Goal: Transaction & Acquisition: Subscribe to service/newsletter

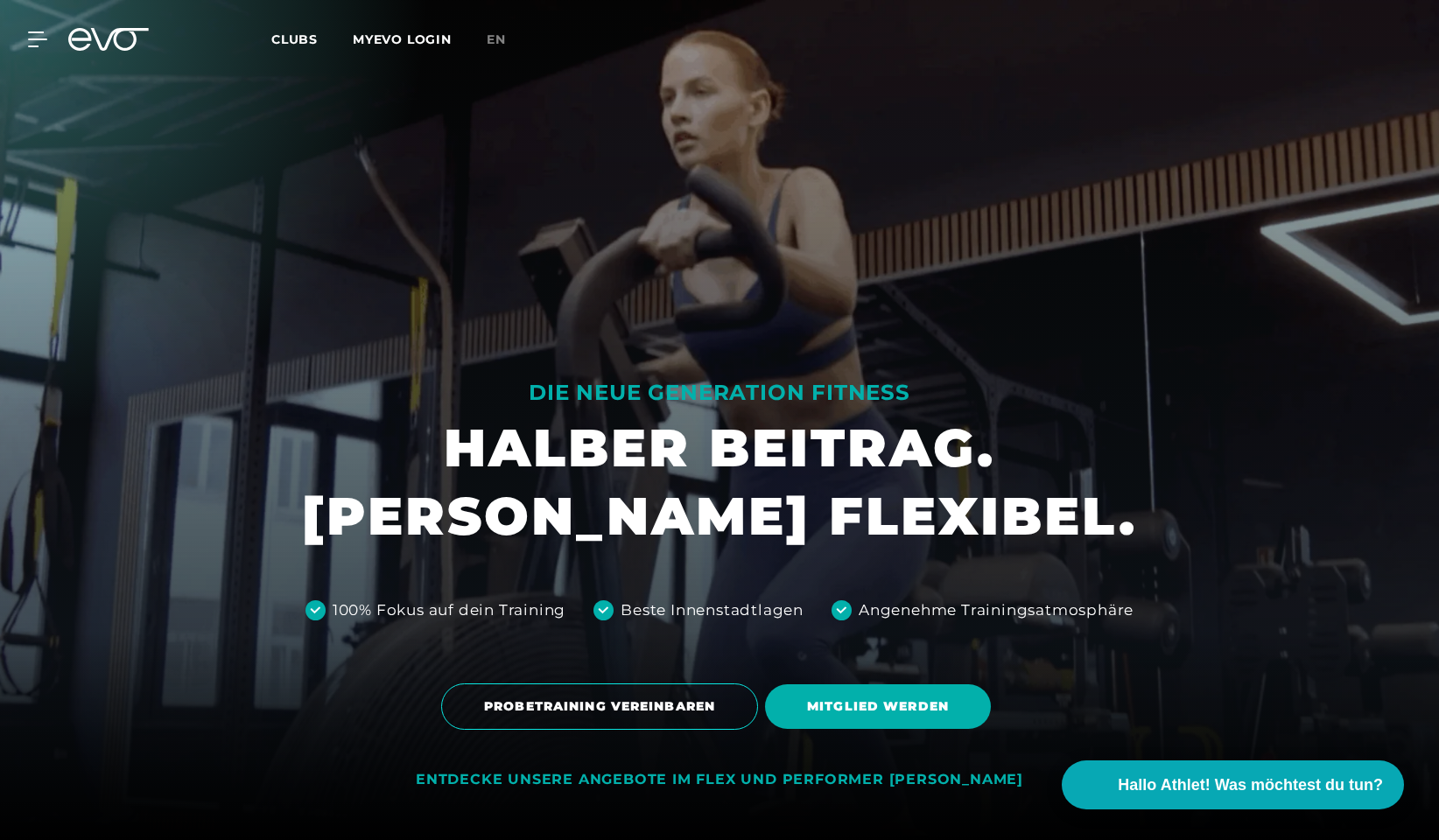
click at [733, 458] on h1 "HALBER BEITRAG. [PERSON_NAME] FLEXIBEL." at bounding box center [719, 482] width 835 height 136
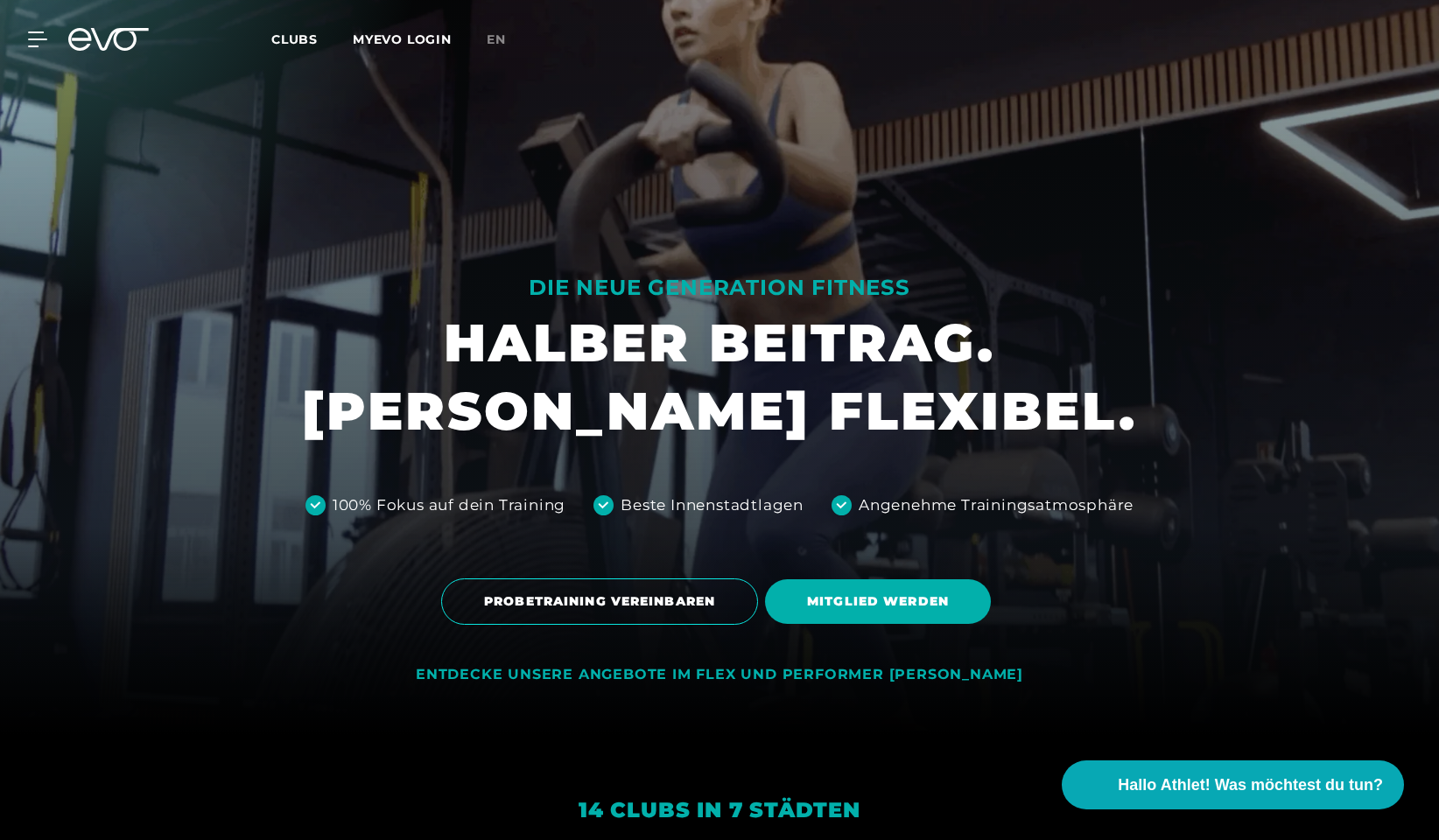
scroll to position [284, 0]
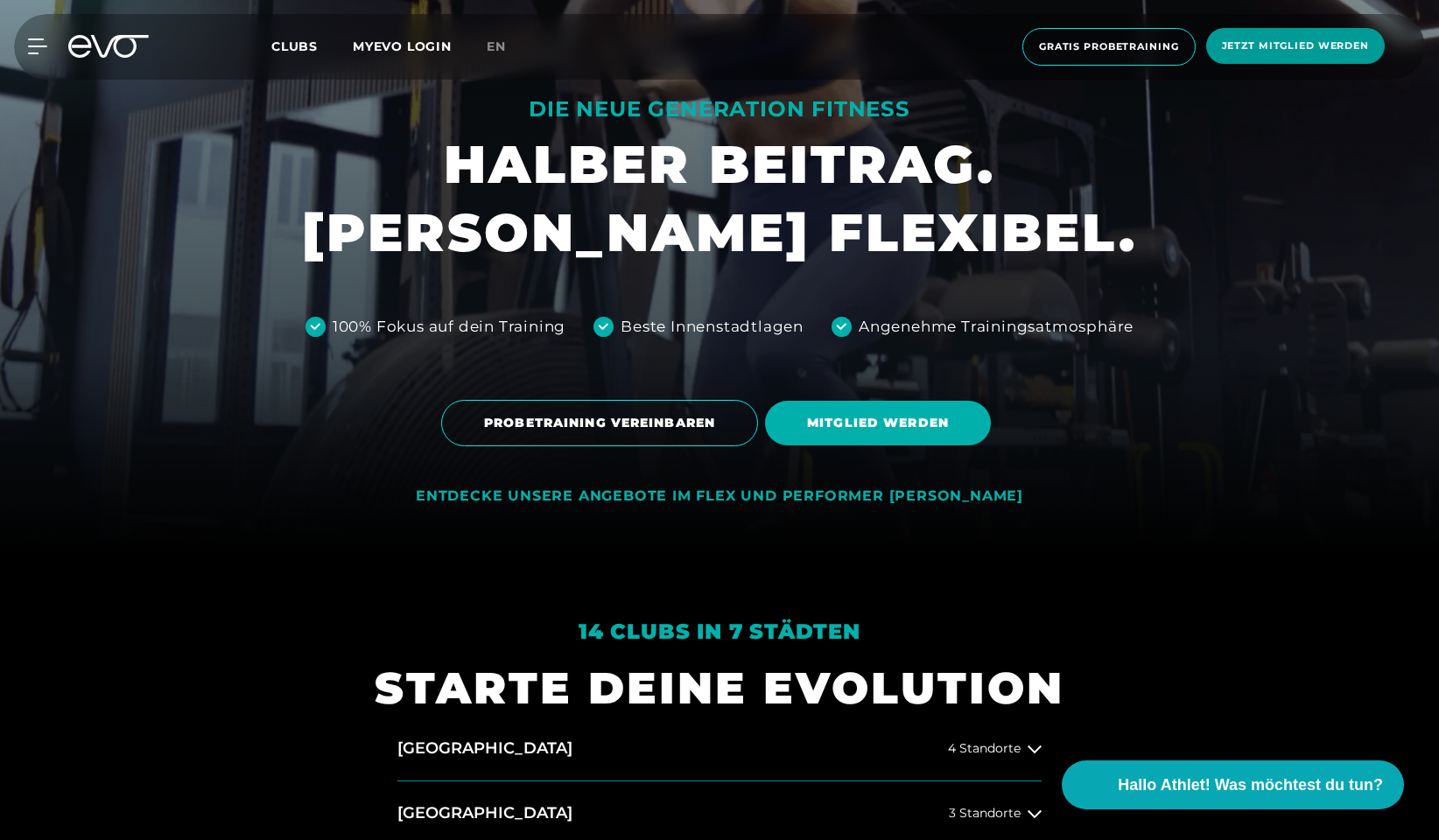
click at [1250, 52] on span "Jetzt Mitglied werden" at bounding box center [1295, 45] width 147 height 15
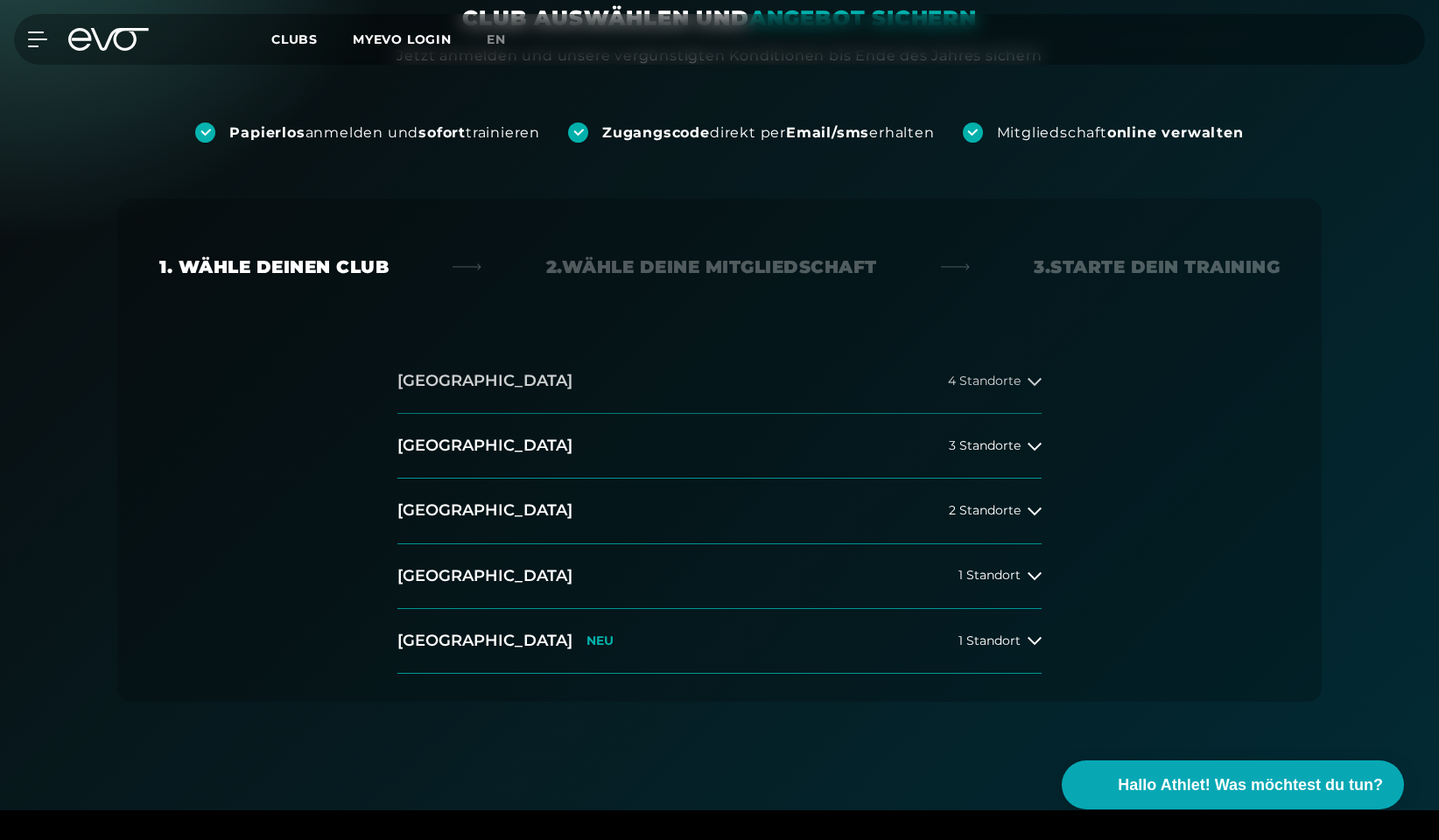
scroll to position [174, 0]
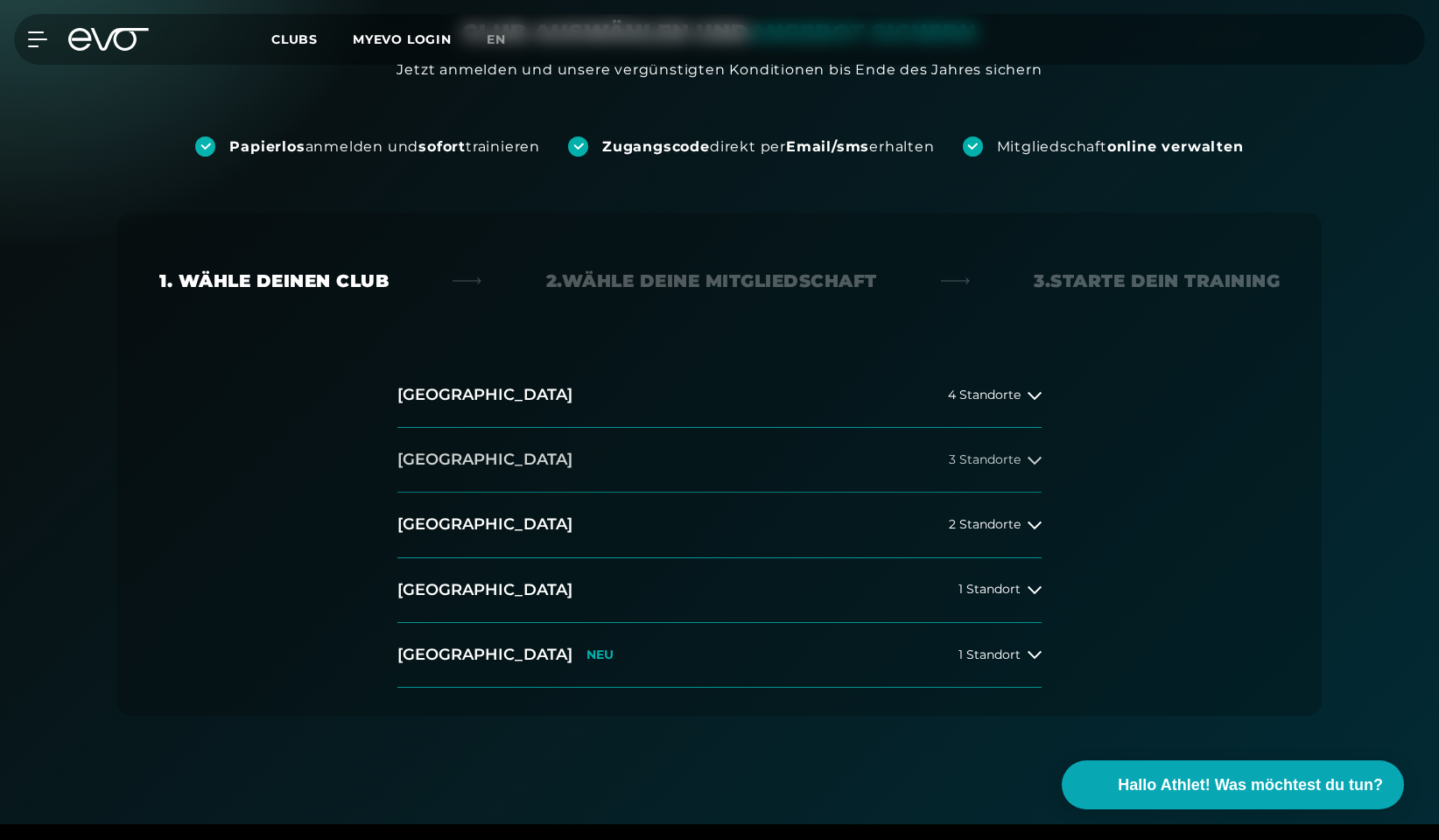
click at [910, 473] on button "[GEOGRAPHIC_DATA] 3 Standorte" at bounding box center [719, 460] width 644 height 65
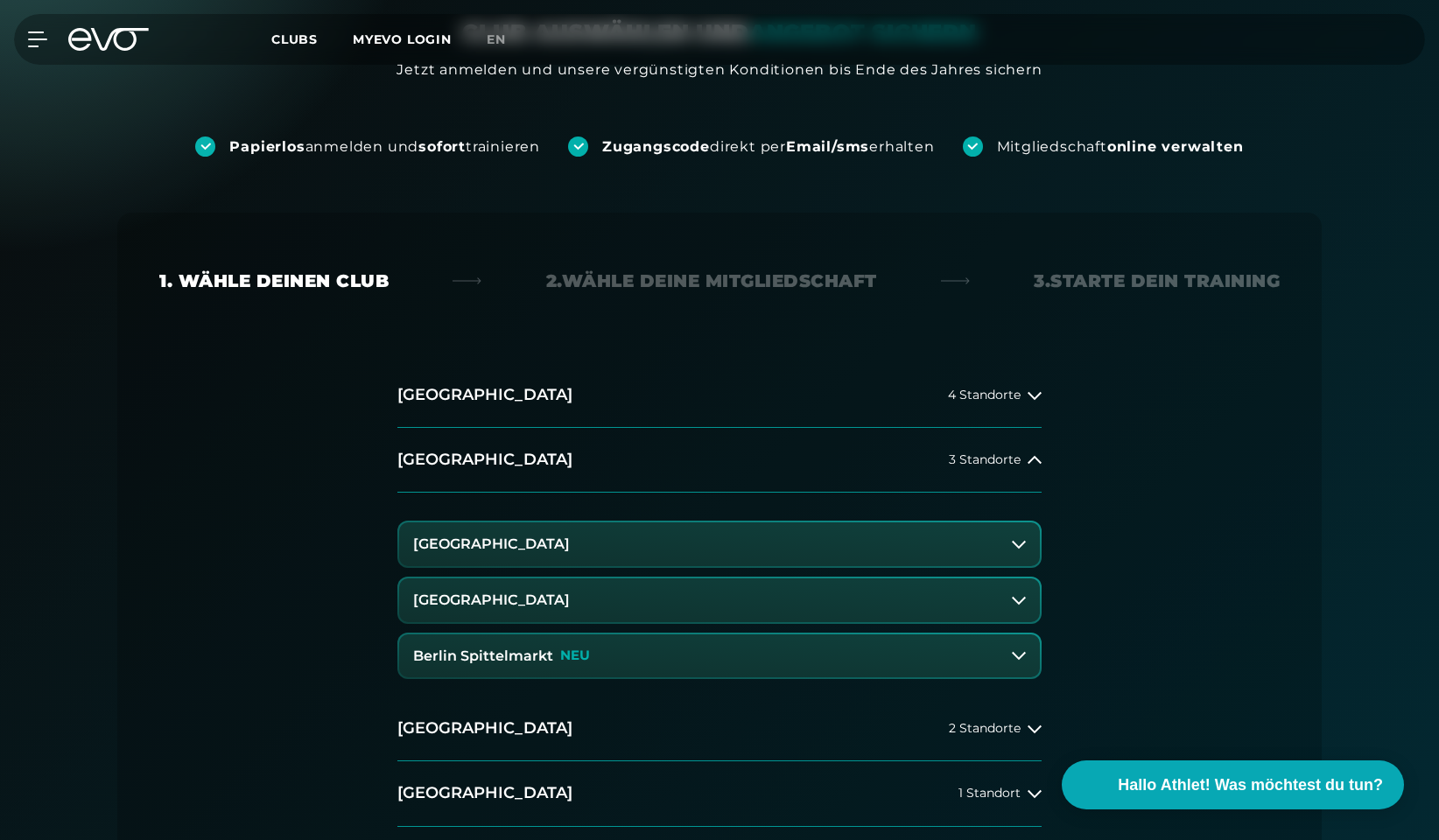
click at [1012, 600] on icon at bounding box center [1019, 600] width 14 height 14
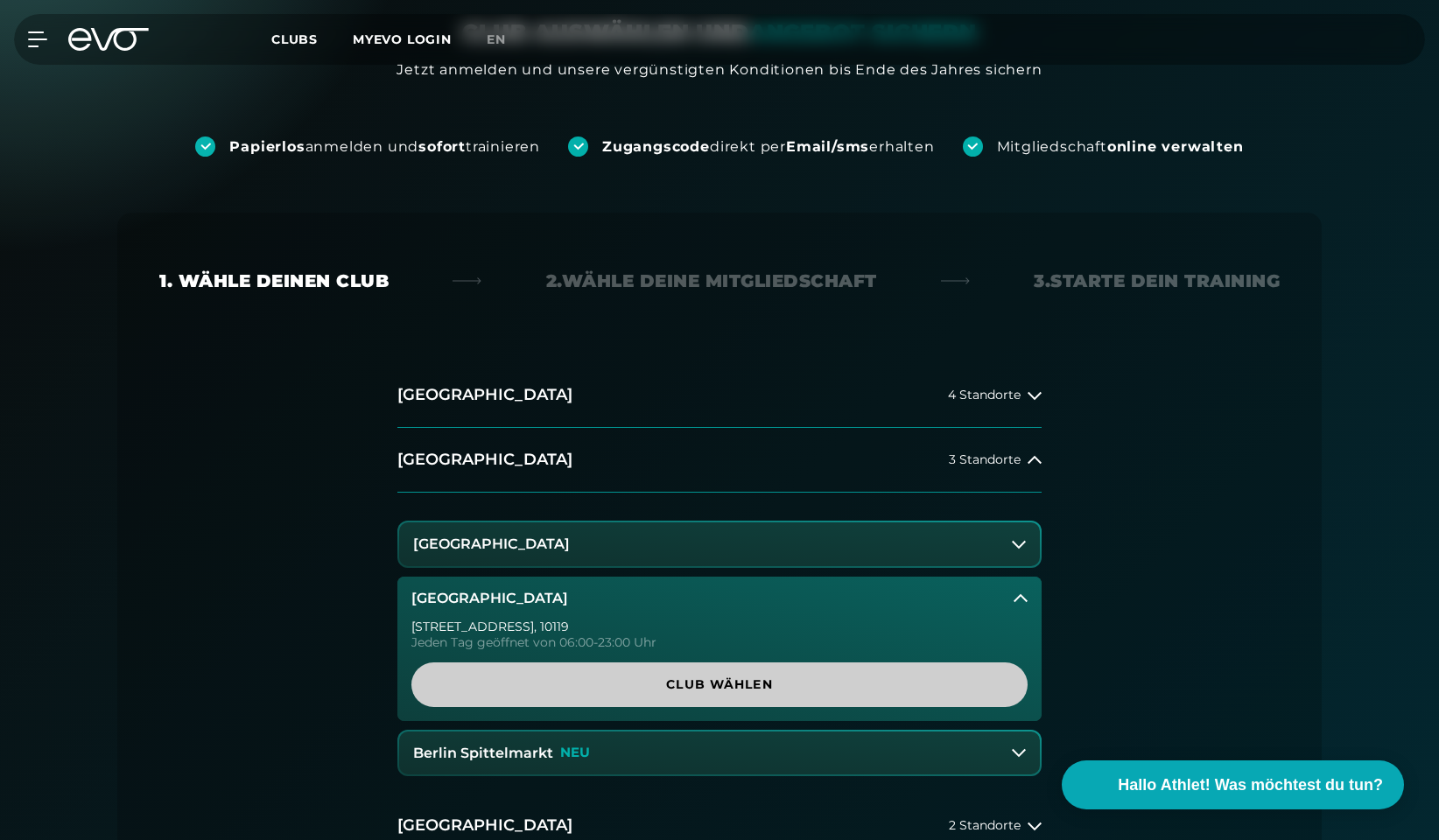
click at [856, 686] on span "Club wählen" at bounding box center [719, 684] width 533 height 19
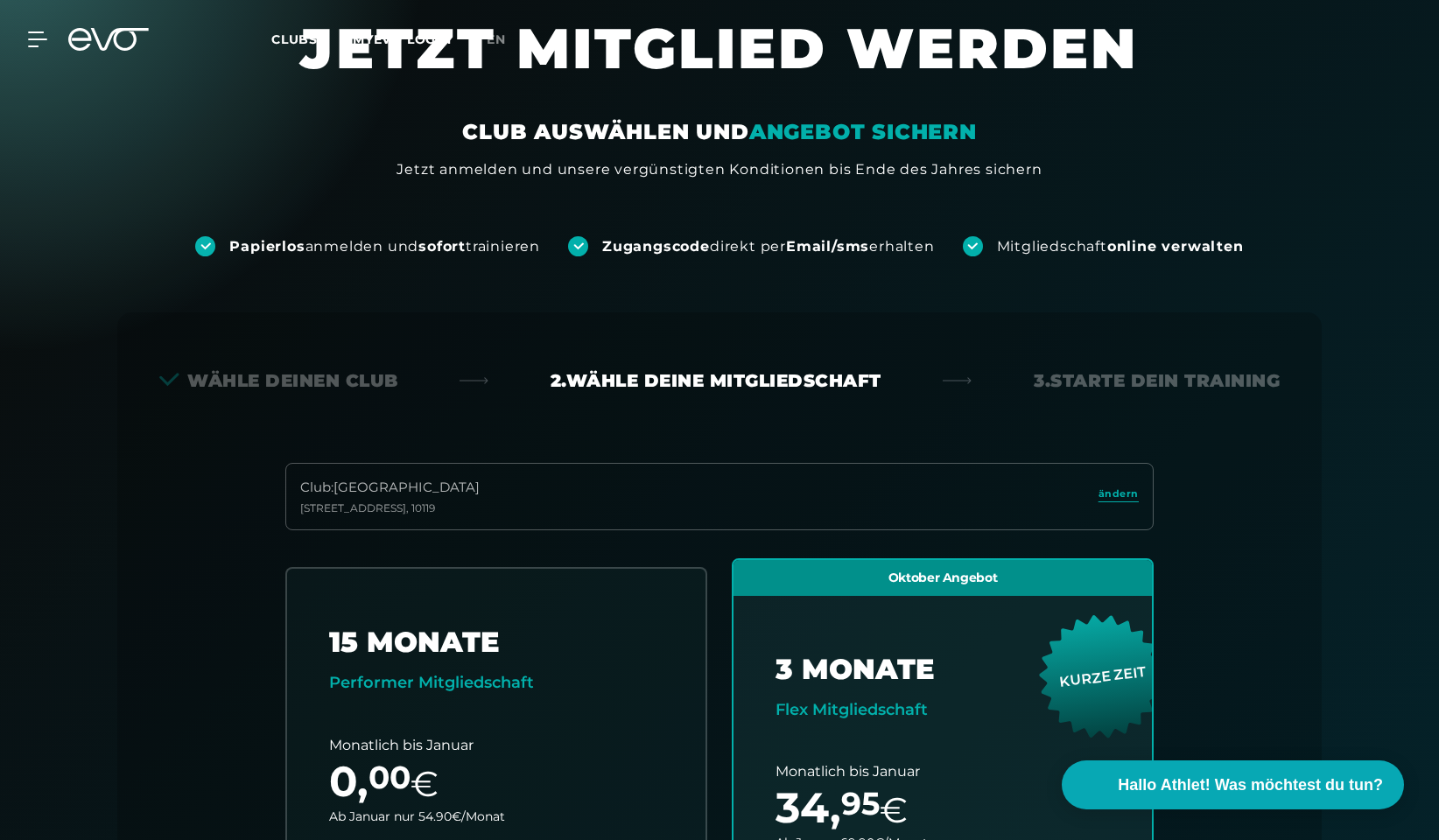
scroll to position [38, 0]
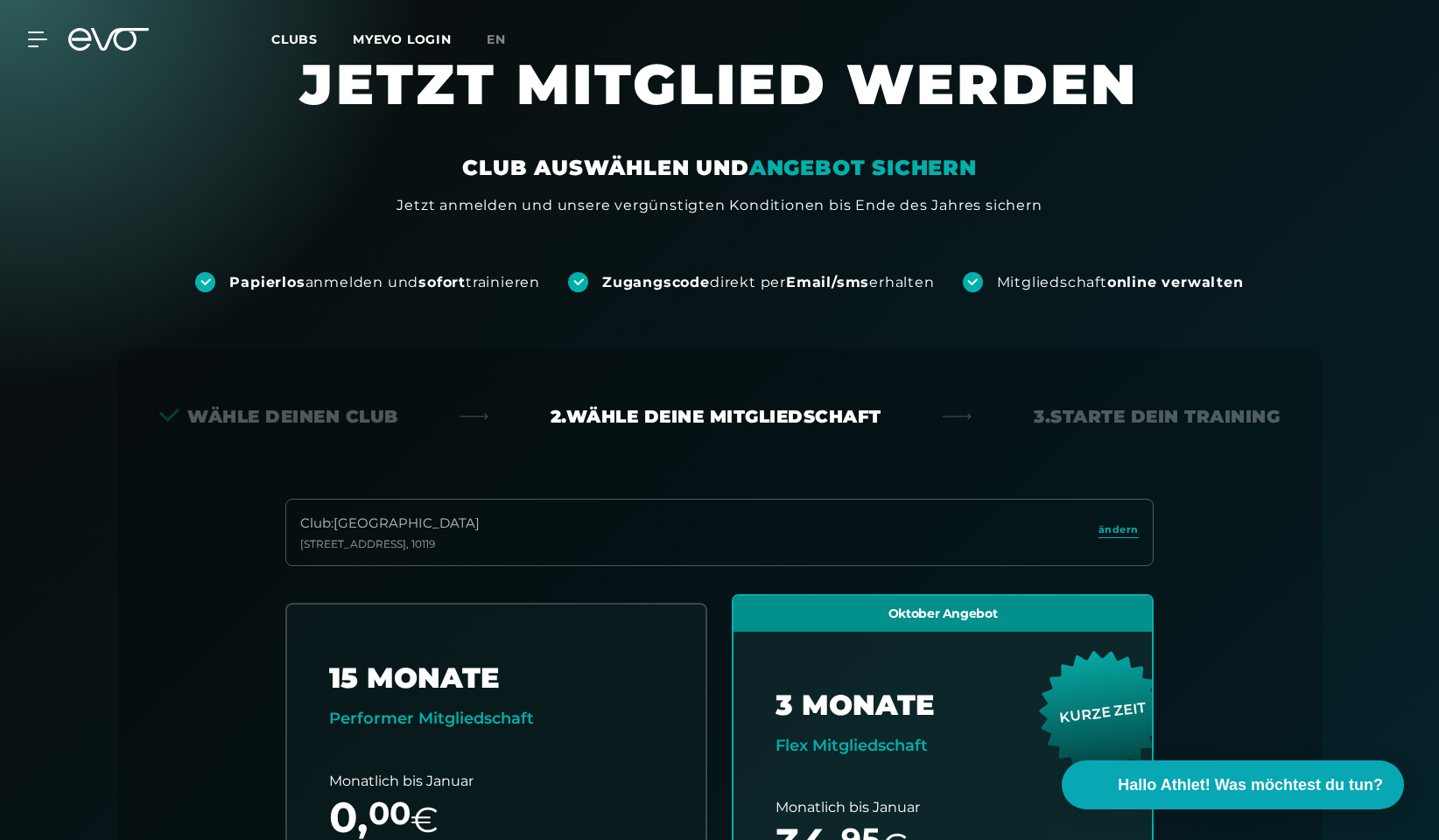
click at [354, 413] on div "Wähle deinen Club" at bounding box center [279, 416] width 239 height 24
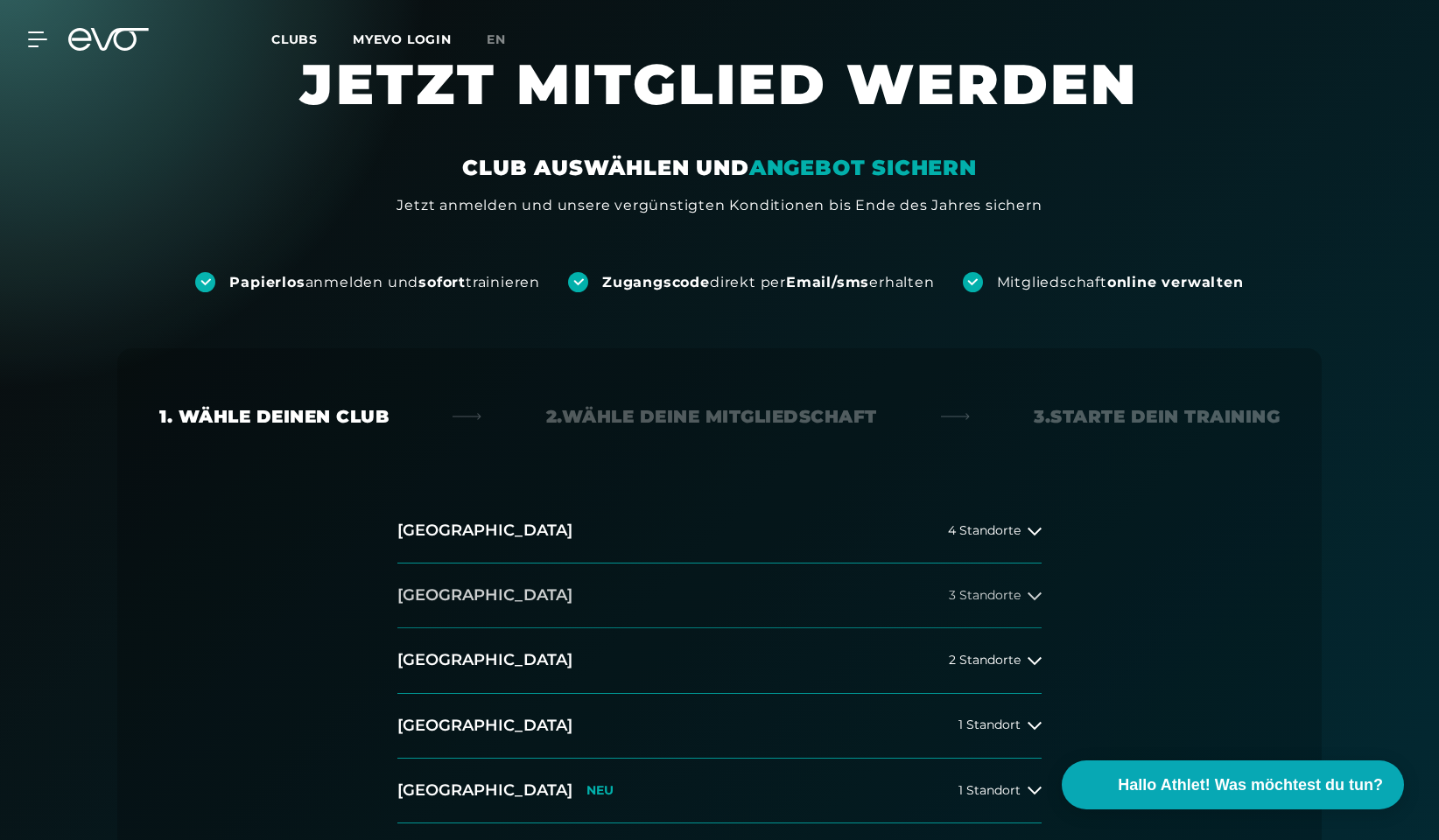
click at [590, 581] on button "[GEOGRAPHIC_DATA] 3 Standorte" at bounding box center [719, 596] width 644 height 65
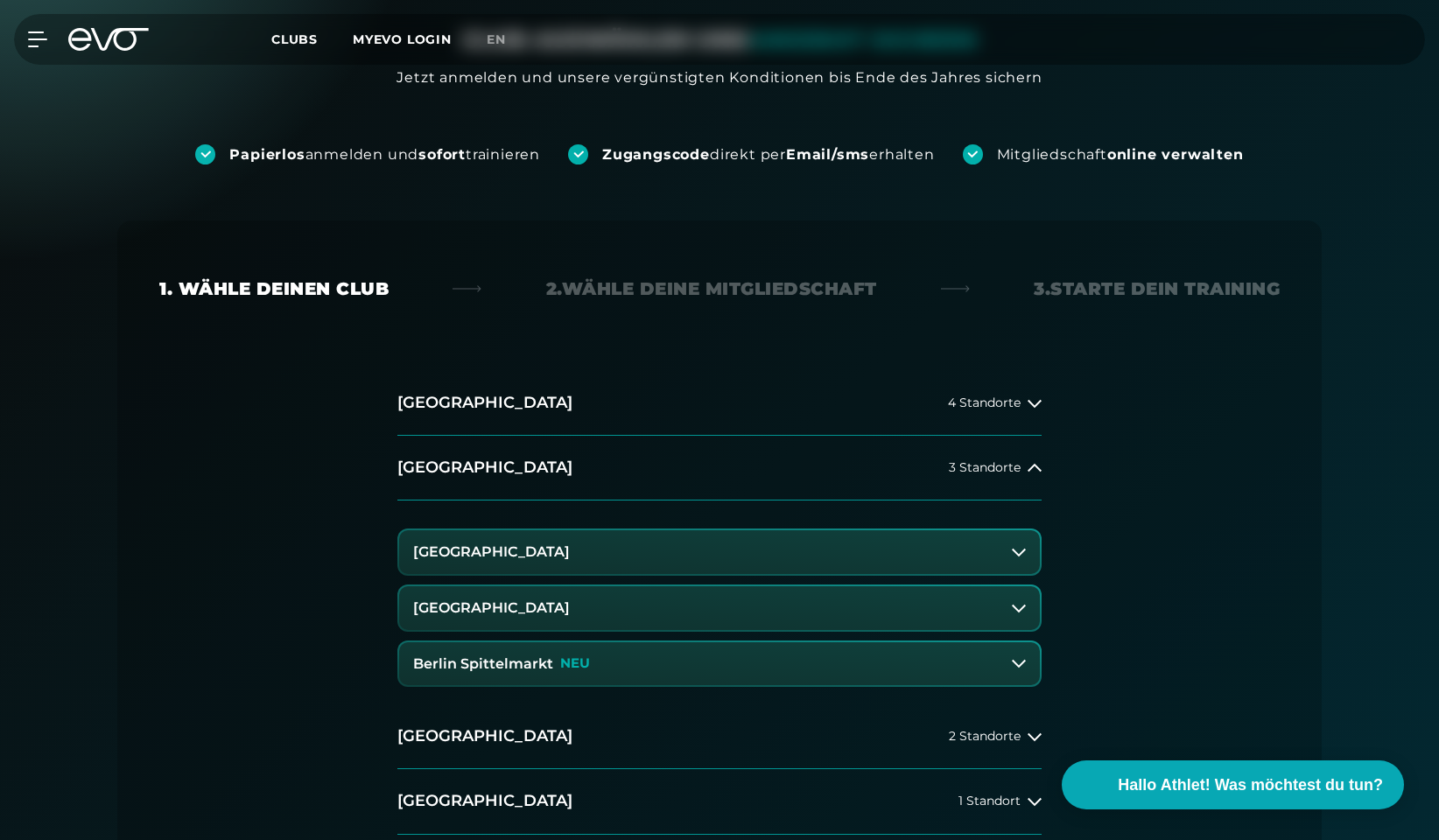
scroll to position [185, 0]
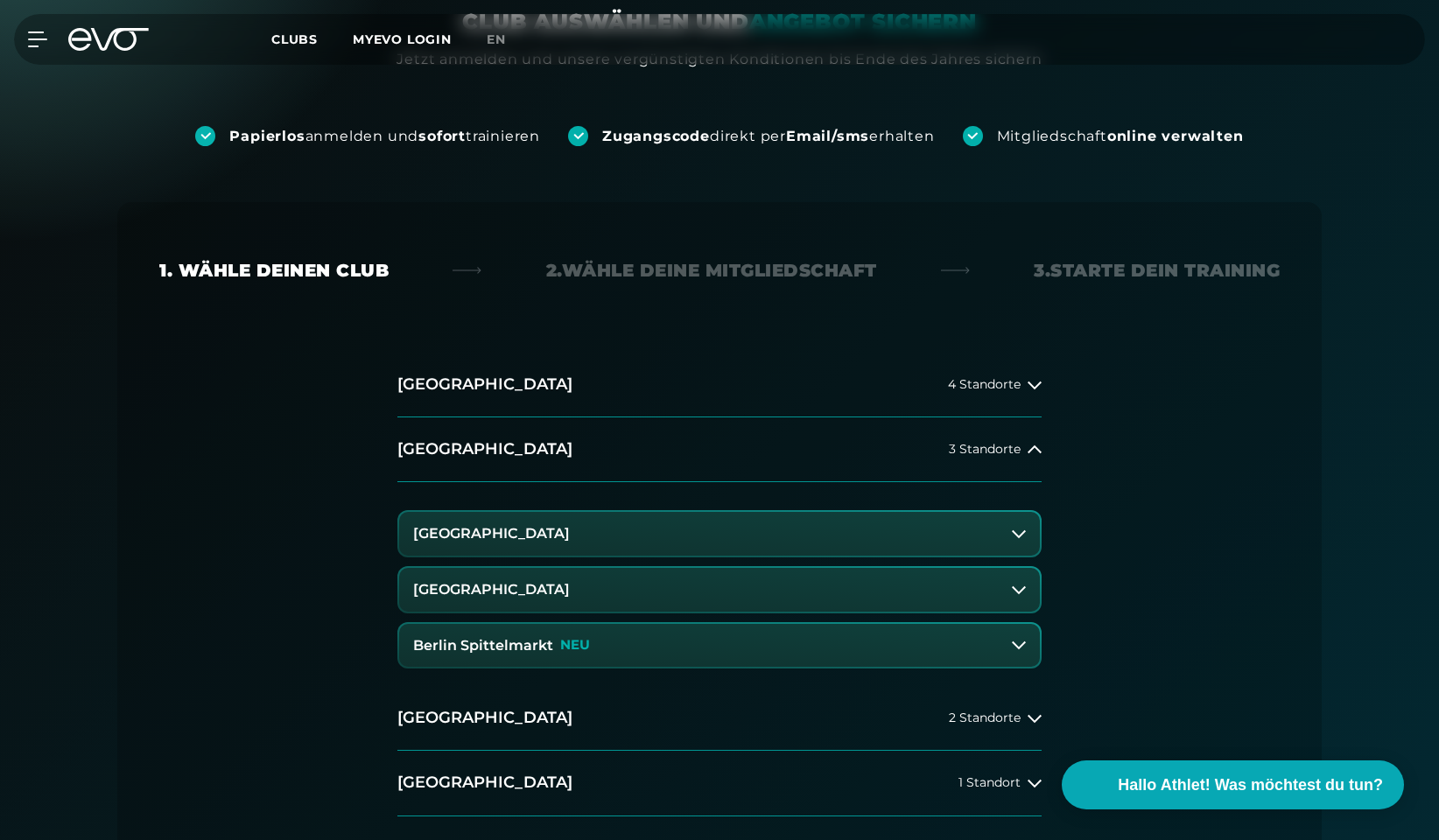
click at [624, 641] on button "Berlin Spittelmarkt NEU" at bounding box center [719, 646] width 641 height 44
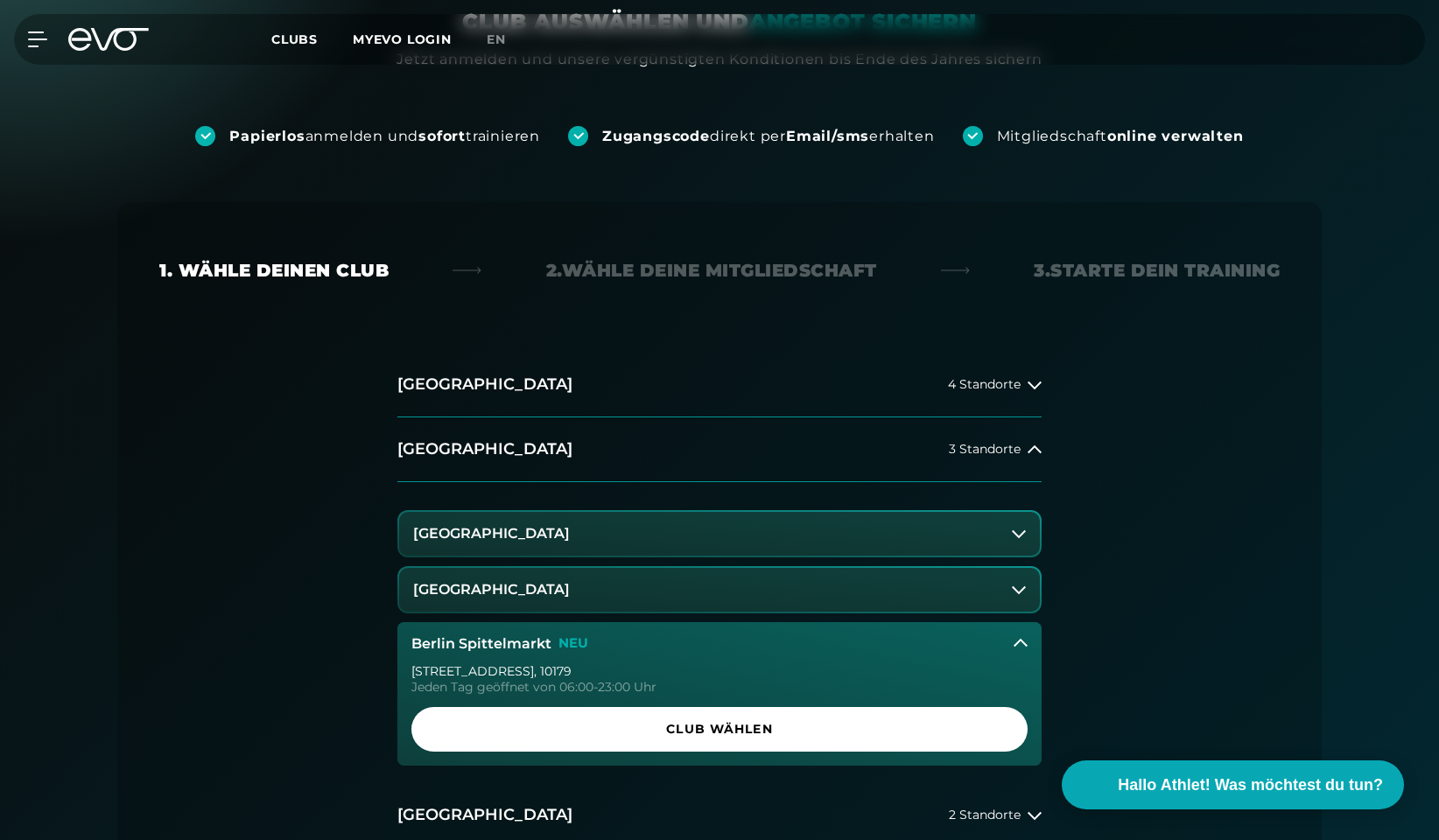
click at [616, 577] on button "[GEOGRAPHIC_DATA]" at bounding box center [719, 589] width 641 height 44
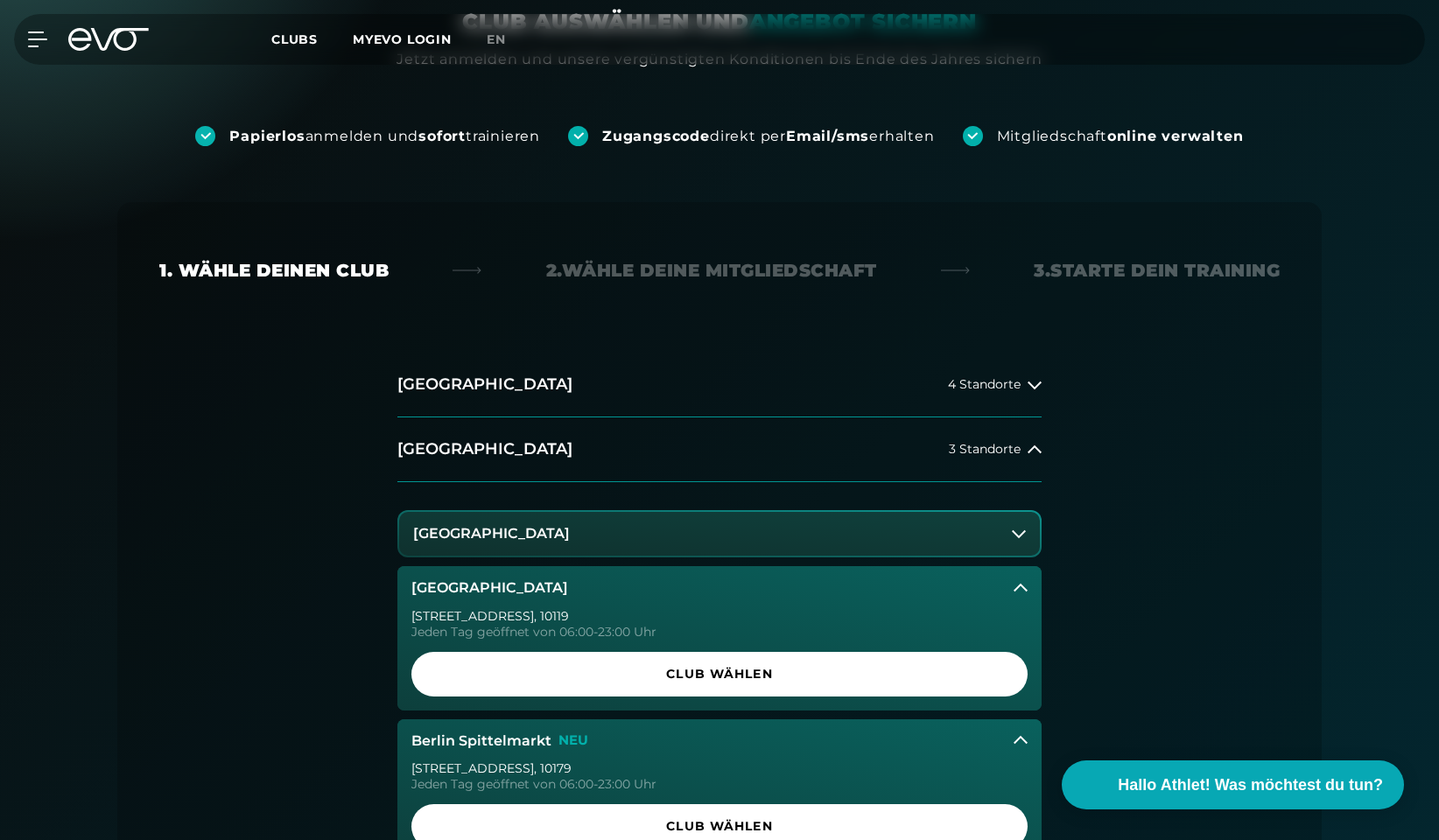
click at [621, 543] on button "[GEOGRAPHIC_DATA]" at bounding box center [719, 533] width 641 height 44
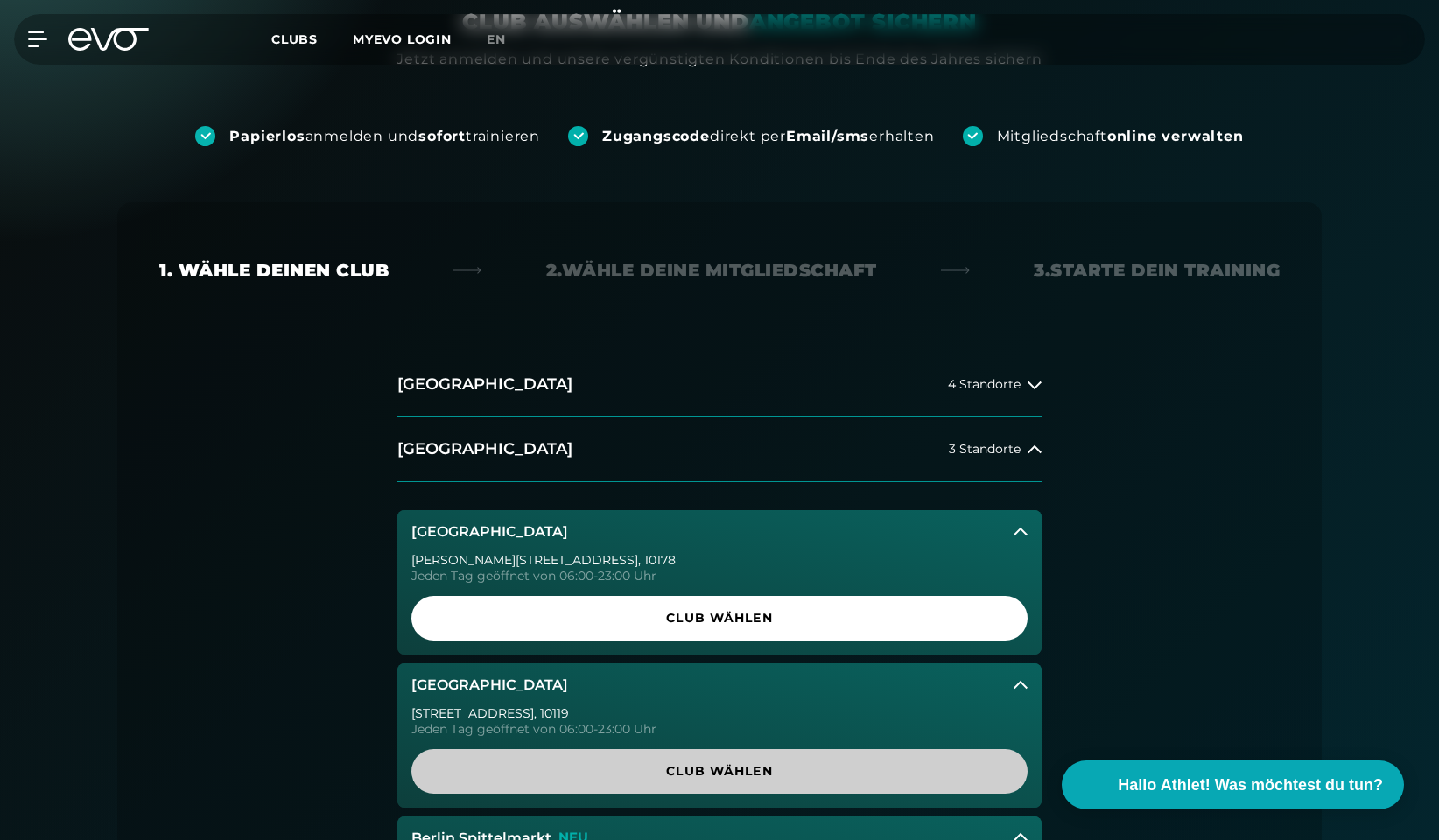
click at [664, 754] on span "Club wählen" at bounding box center [719, 771] width 616 height 45
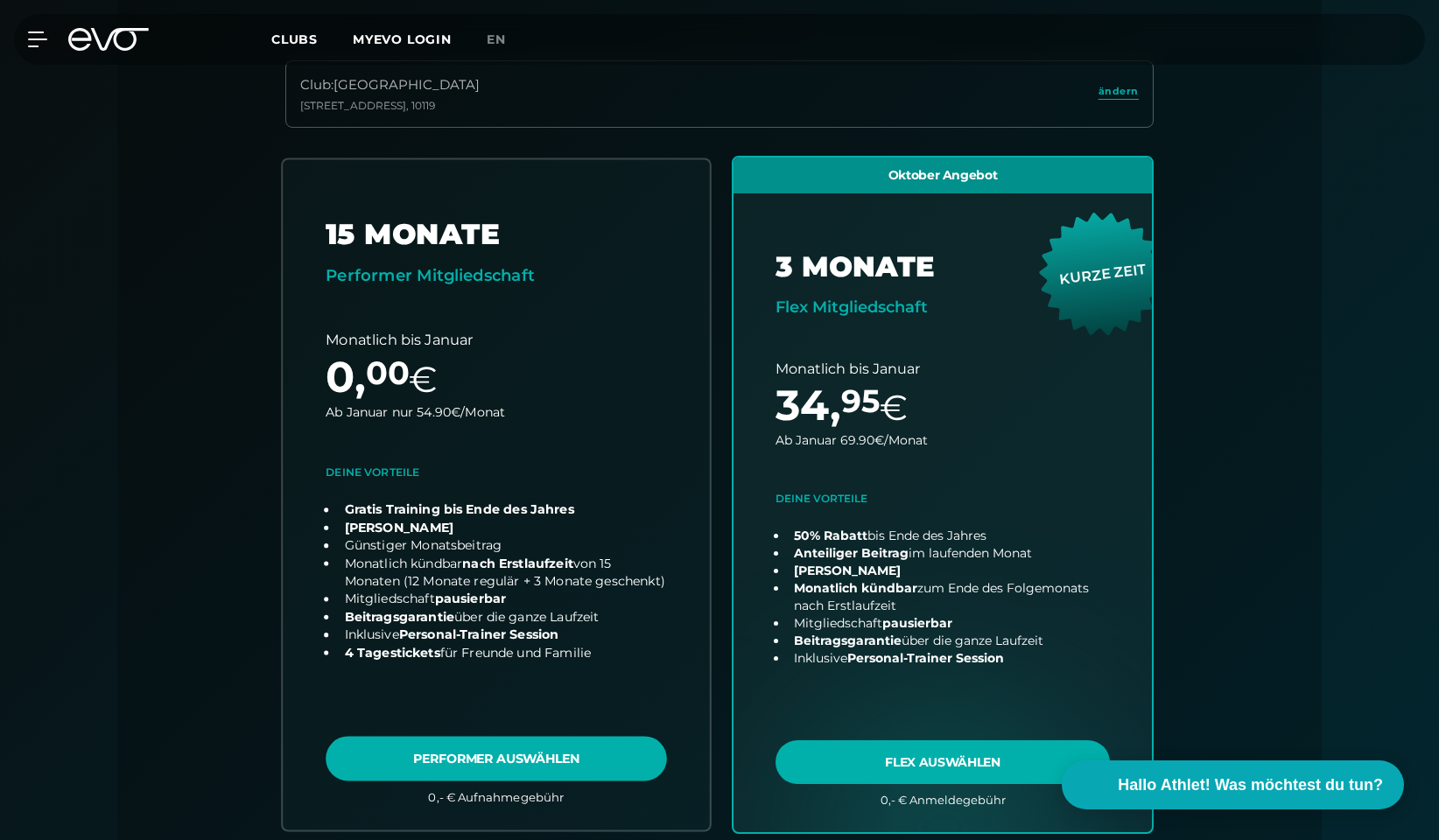
scroll to position [486, 0]
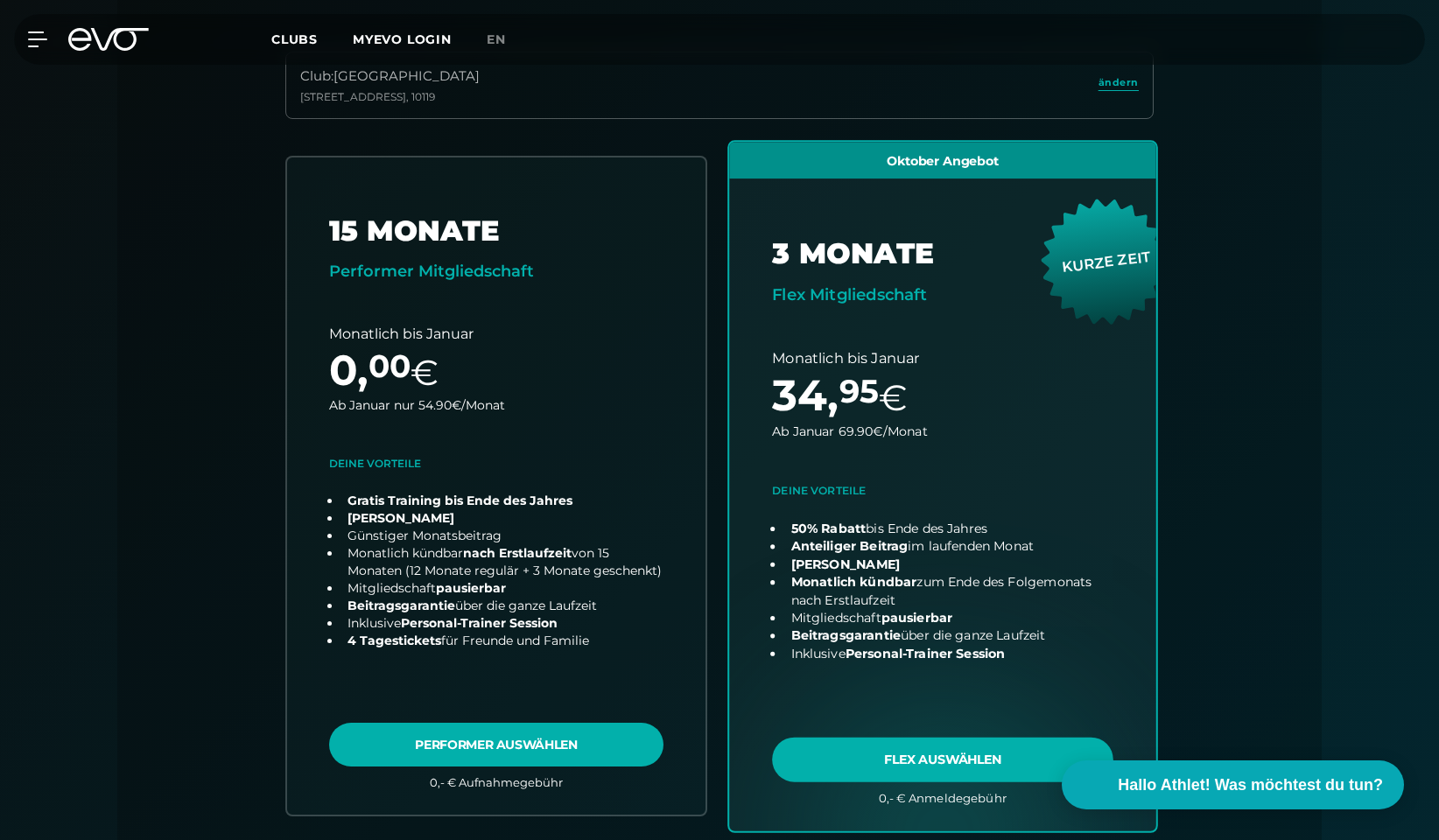
click at [975, 751] on link "choose plan" at bounding box center [942, 486] width 427 height 688
